Goal: Task Accomplishment & Management: Use online tool/utility

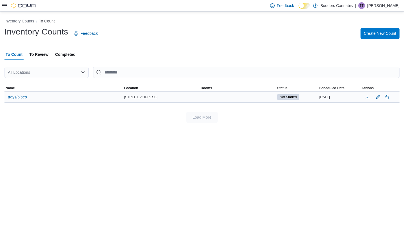
click at [27, 95] on button "trays/pipes" at bounding box center [18, 97] width 24 height 8
click at [24, 97] on span "trays/pipes" at bounding box center [17, 97] width 19 height 6
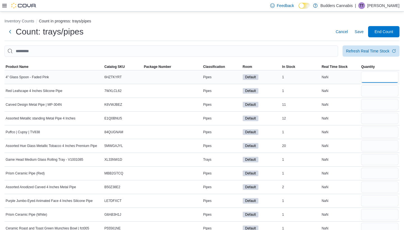
click at [198, 76] on input "number" at bounding box center [379, 77] width 37 height 11
type input "*"
click at [198, 89] on input "number" at bounding box center [379, 90] width 37 height 11
type input "*"
click at [198, 102] on input "number" at bounding box center [379, 104] width 37 height 11
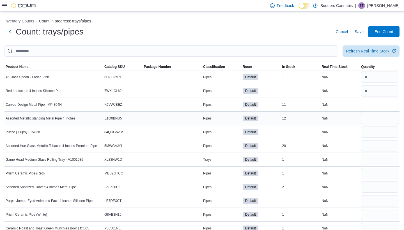
type input "**"
click at [198, 118] on input "number" at bounding box center [379, 118] width 37 height 11
type input "**"
click at [198, 129] on input "number" at bounding box center [379, 132] width 37 height 11
type input "*"
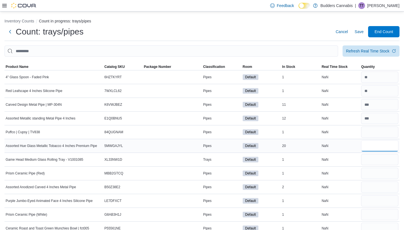
click at [198, 145] on input "number" at bounding box center [379, 145] width 37 height 11
type input "**"
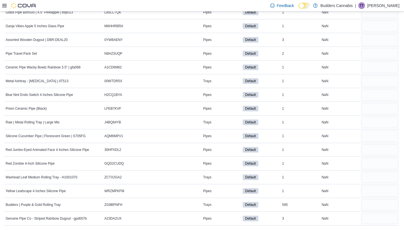
scroll to position [244, 0]
click at [198, 204] on input "number" at bounding box center [379, 218] width 37 height 11
type input "*"
click at [198, 204] on input "number" at bounding box center [379, 204] width 37 height 11
type input "***"
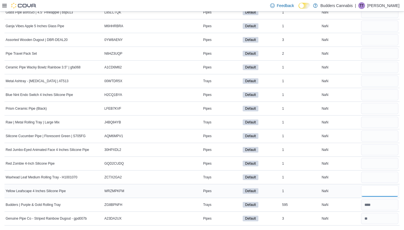
click at [198, 190] on input "number" at bounding box center [379, 191] width 37 height 11
type input "*"
click at [198, 176] on input "number" at bounding box center [379, 177] width 37 height 11
type input "*"
click at [198, 166] on input "number" at bounding box center [379, 163] width 37 height 11
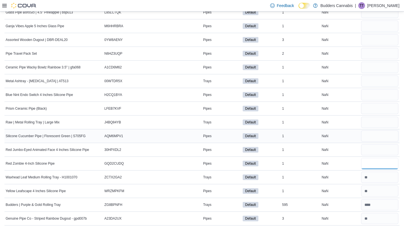
type input "*"
click at [198, 141] on input "number" at bounding box center [379, 136] width 37 height 11
type input "*"
click at [198, 144] on div at bounding box center [380, 149] width 40 height 13
click at [198, 145] on input "number" at bounding box center [379, 149] width 37 height 11
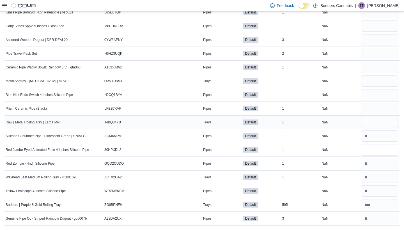
type input "*"
click at [198, 122] on input "number" at bounding box center [379, 122] width 37 height 11
type input "*"
click at [198, 110] on input "number" at bounding box center [379, 108] width 37 height 11
type input "*"
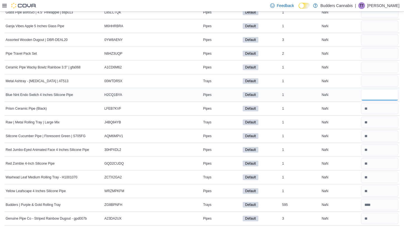
click at [198, 96] on input "number" at bounding box center [379, 94] width 37 height 11
type input "*"
click at [198, 87] on div at bounding box center [380, 80] width 40 height 13
click at [198, 86] on input "number" at bounding box center [379, 81] width 37 height 11
type input "*"
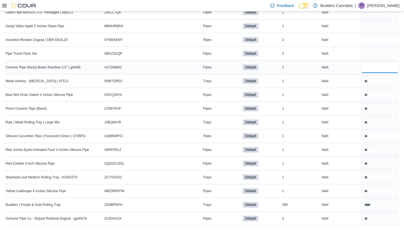
click at [198, 72] on input "number" at bounding box center [379, 67] width 37 height 11
type input "*"
click at [198, 55] on input "number" at bounding box center [379, 53] width 37 height 11
type input "*"
click at [198, 43] on input "number" at bounding box center [379, 39] width 37 height 11
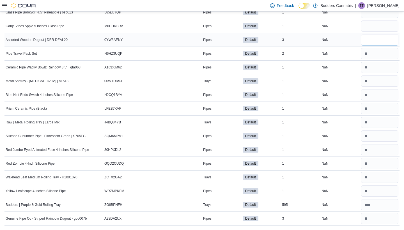
type input "*"
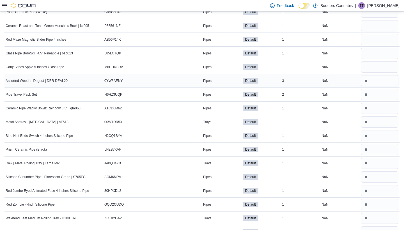
scroll to position [202, 0]
click at [198, 64] on input "number" at bounding box center [379, 67] width 37 height 11
type input "*"
click at [198, 50] on input "number" at bounding box center [379, 53] width 37 height 11
type input "*"
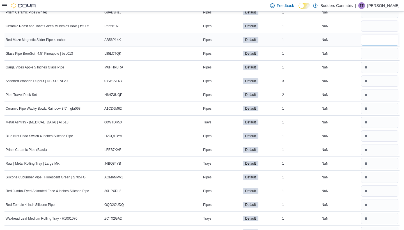
click at [198, 42] on input "*" at bounding box center [379, 39] width 37 height 11
type input "*"
click at [198, 30] on input "number" at bounding box center [379, 25] width 37 height 11
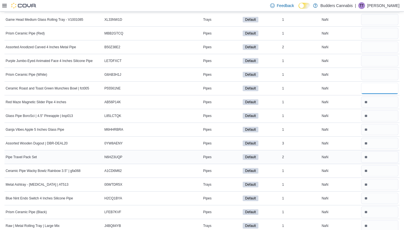
scroll to position [135, 0]
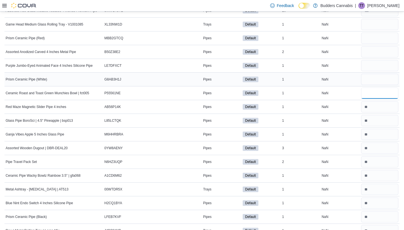
type input "*"
click at [198, 82] on input "number" at bounding box center [379, 79] width 37 height 11
type input "*"
click at [198, 70] on input "number" at bounding box center [379, 65] width 37 height 11
type input "*"
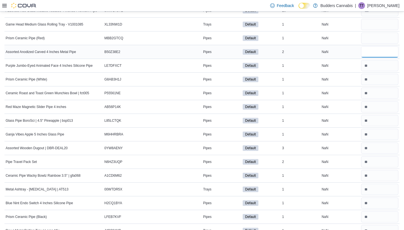
click at [198, 56] on input "number" at bounding box center [379, 51] width 37 height 11
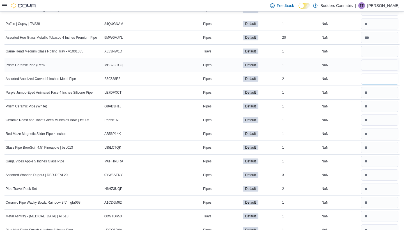
scroll to position [100, 0]
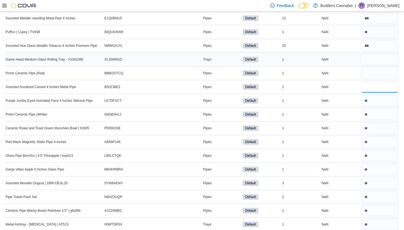
type input "*"
click at [198, 54] on input "number" at bounding box center [379, 59] width 37 height 11
type input "*"
click at [198, 76] on input "number" at bounding box center [379, 73] width 37 height 11
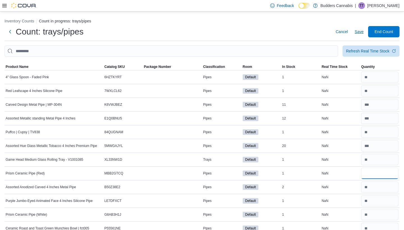
scroll to position [0, 0]
type input "*"
click at [198, 29] on span "Save" at bounding box center [359, 32] width 9 height 6
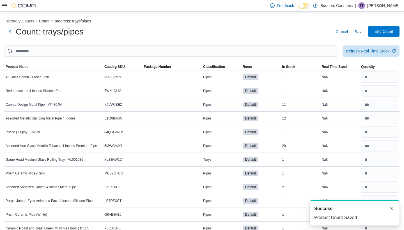
click at [198, 36] on span "End Count" at bounding box center [384, 31] width 25 height 11
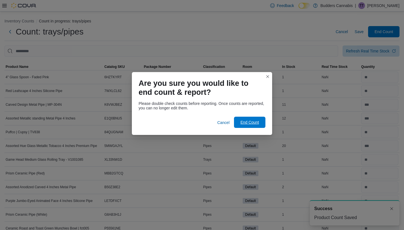
click at [198, 117] on button "End Count" at bounding box center [249, 122] width 31 height 11
click at [198, 121] on span "End Count" at bounding box center [250, 123] width 19 height 6
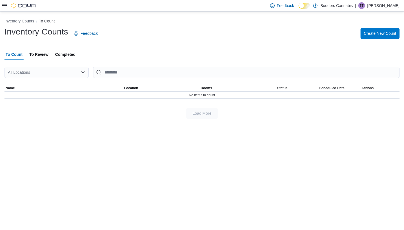
drag, startPoint x: 197, startPoint y: 82, endPoint x: 105, endPoint y: 83, distance: 92.1
click at [105, 84] on div "All Locations Sorting Name Location Rooms Status Scheduled Date Actions No item…" at bounding box center [201, 83] width 395 height 32
drag, startPoint x: 105, startPoint y: 83, endPoint x: 78, endPoint y: 68, distance: 31.0
click at [105, 83] on div at bounding box center [201, 81] width 395 height 7
click at [39, 56] on span "To Review" at bounding box center [38, 54] width 19 height 11
